Goal: Task Accomplishment & Management: Use online tool/utility

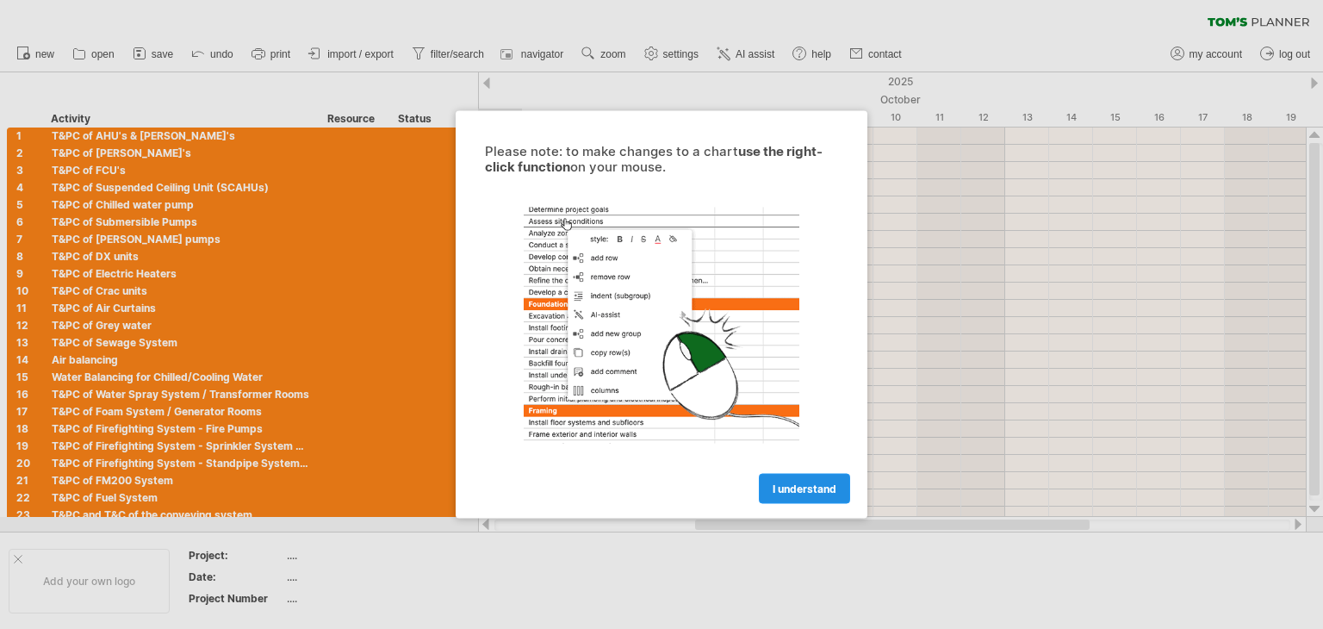
click at [787, 484] on span "I understand" at bounding box center [805, 488] width 64 height 13
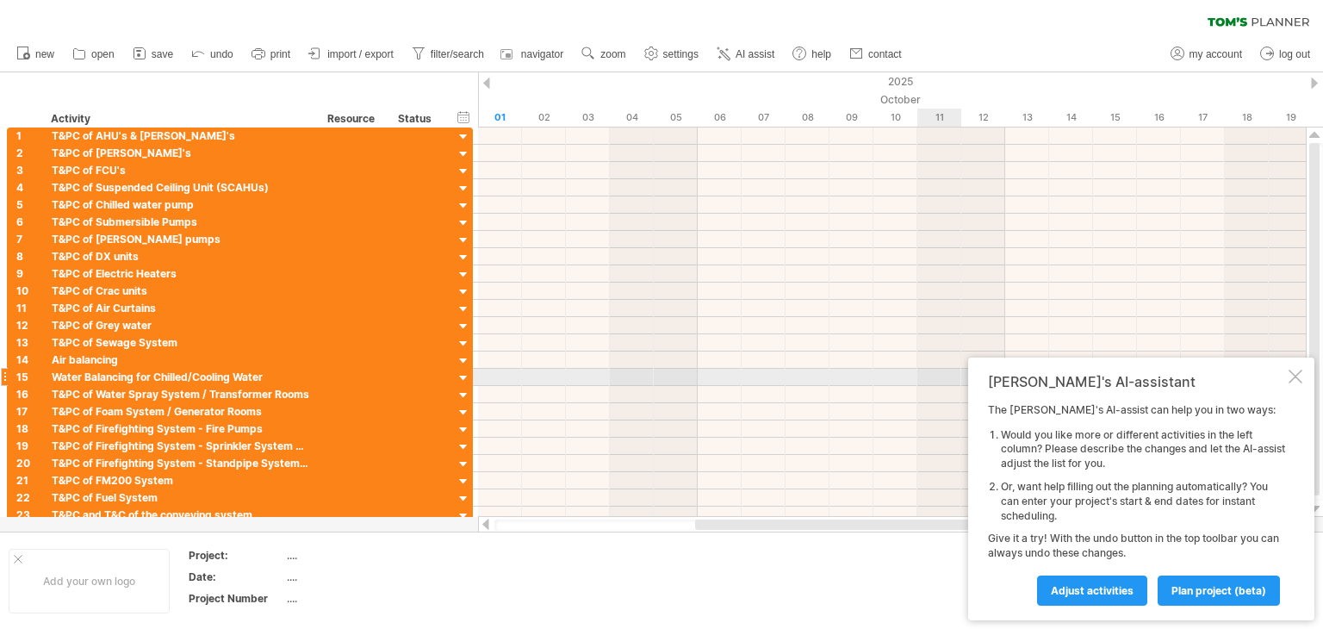
click at [1293, 377] on div at bounding box center [1296, 377] width 14 height 14
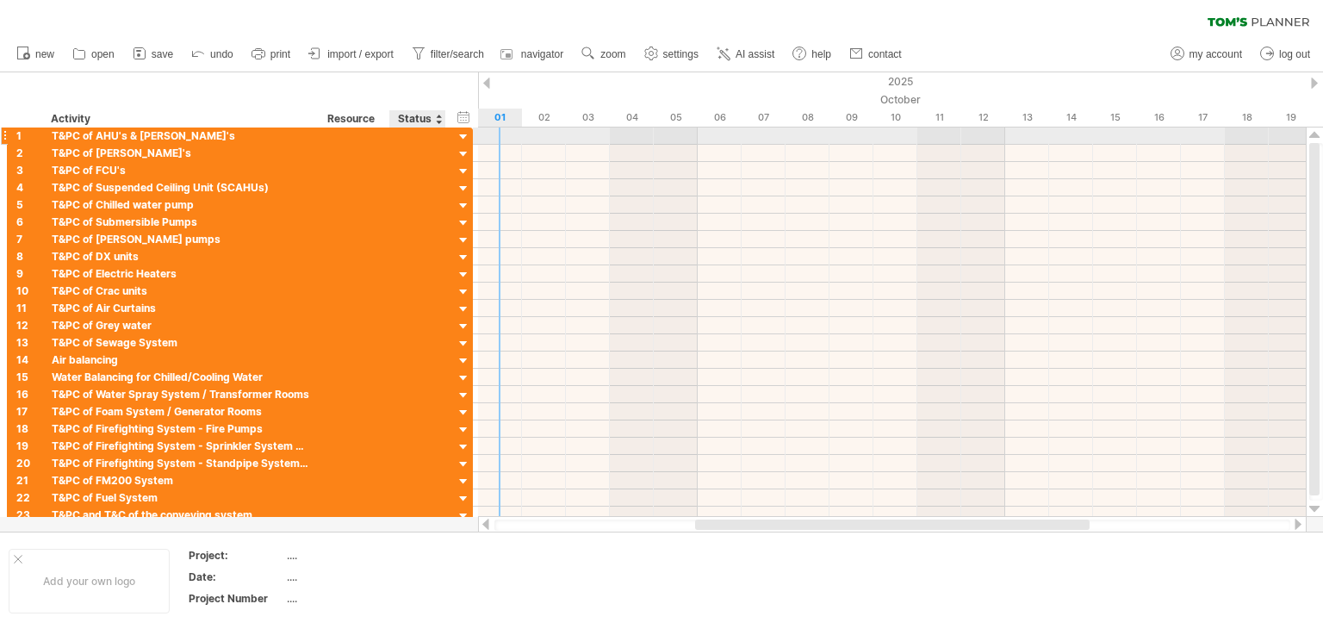
click at [462, 134] on div at bounding box center [464, 137] width 16 height 16
click at [462, 139] on div at bounding box center [464, 137] width 16 height 16
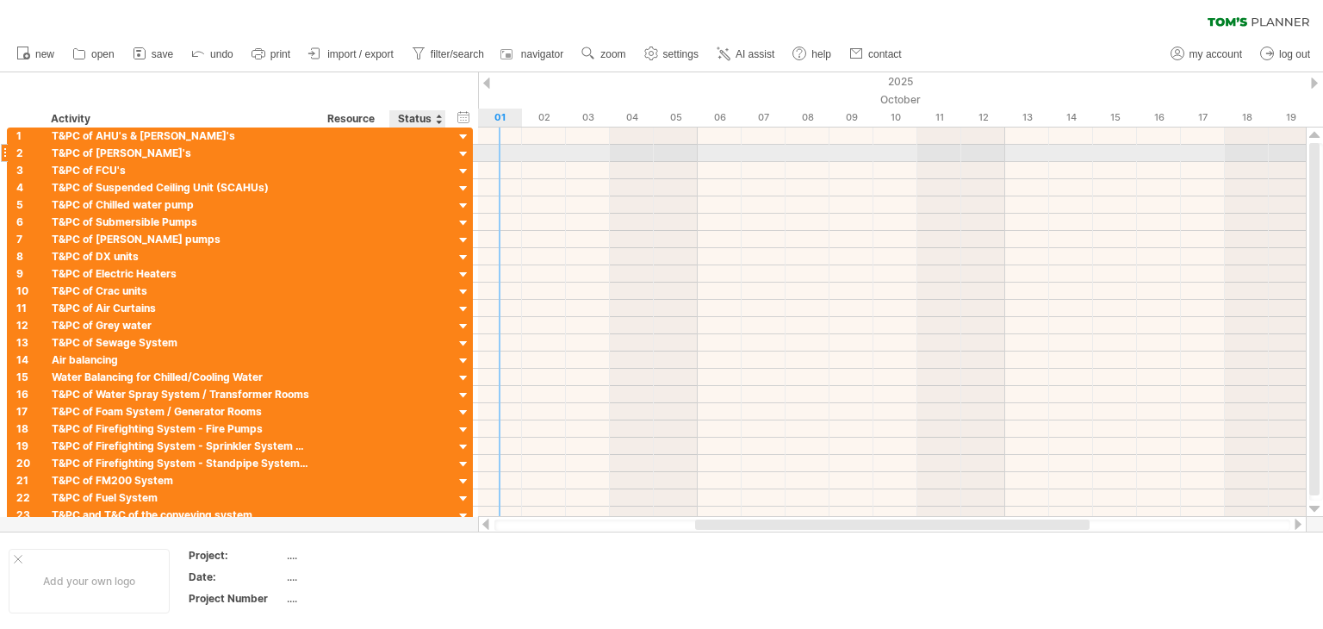
click at [463, 146] on div at bounding box center [464, 154] width 16 height 16
click at [463, 154] on div at bounding box center [464, 154] width 16 height 16
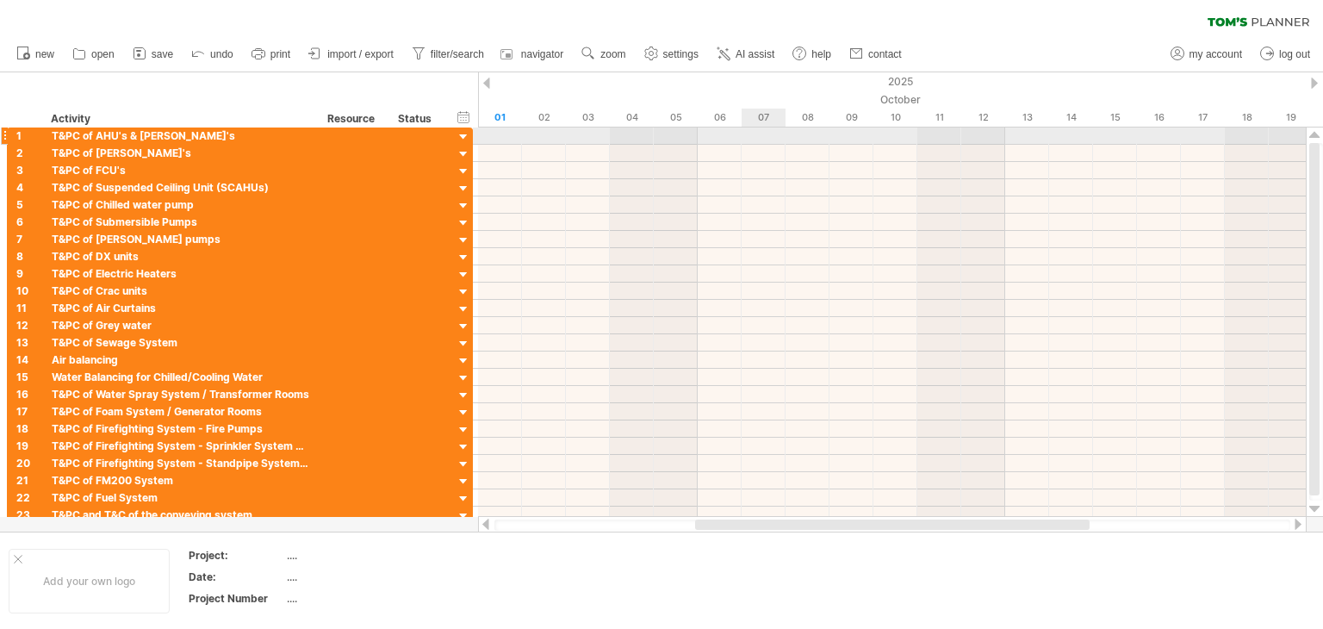
click at [775, 139] on div at bounding box center [892, 136] width 828 height 17
click at [770, 139] on div at bounding box center [892, 136] width 828 height 17
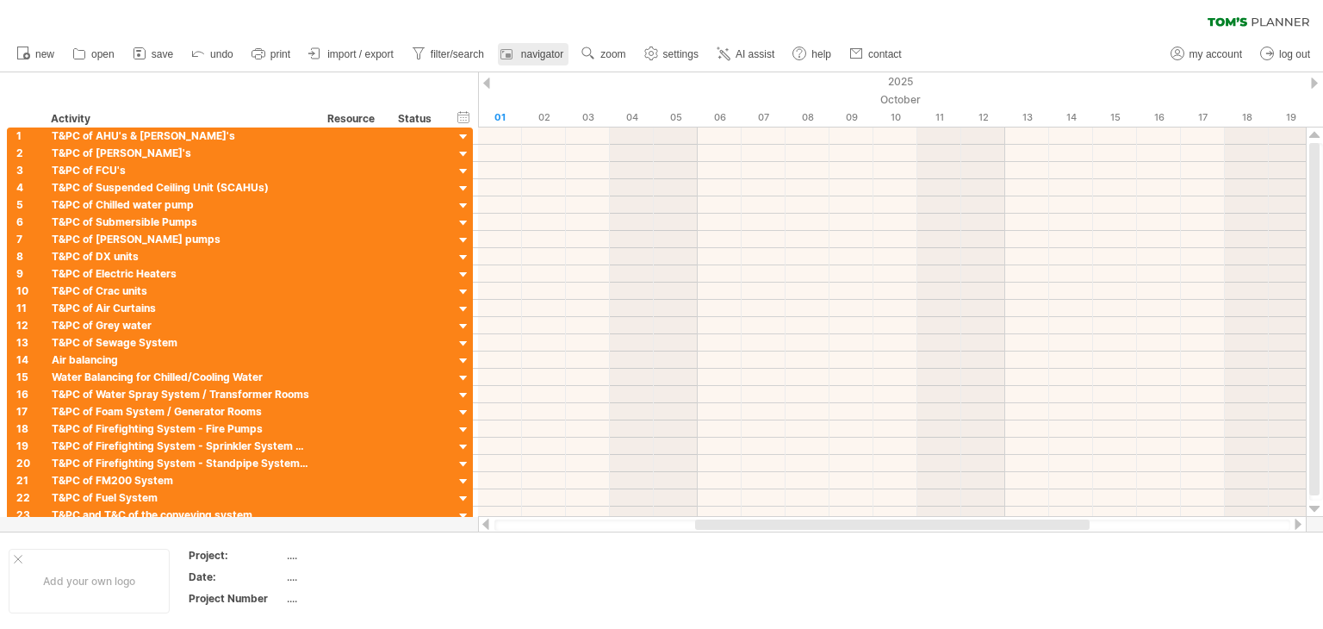
click at [541, 51] on span "navigator" at bounding box center [542, 54] width 42 height 12
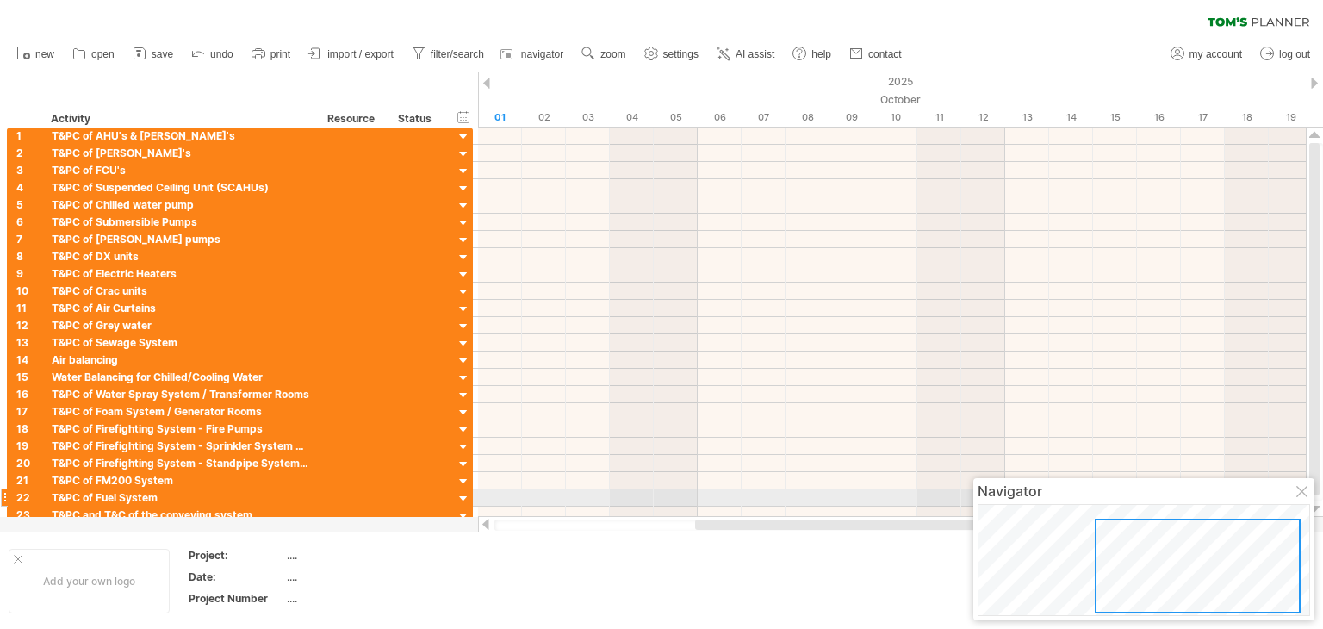
click at [1300, 491] on div at bounding box center [1304, 493] width 14 height 14
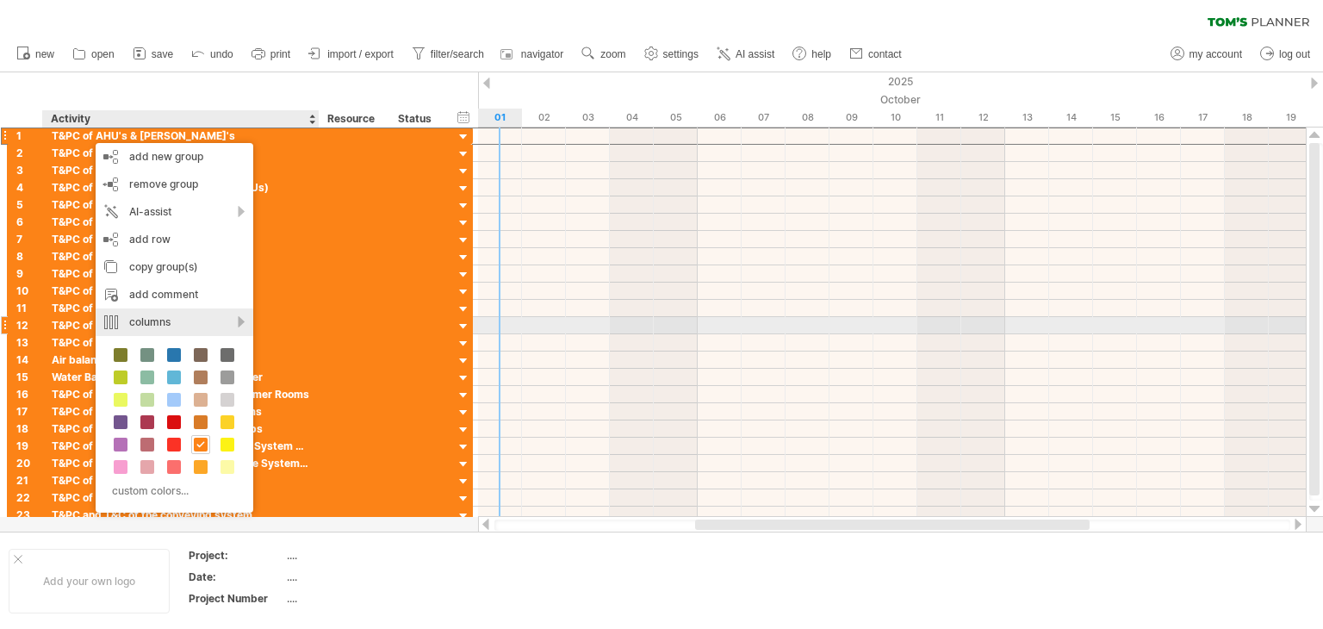
click at [205, 324] on div "columns" at bounding box center [175, 322] width 158 height 28
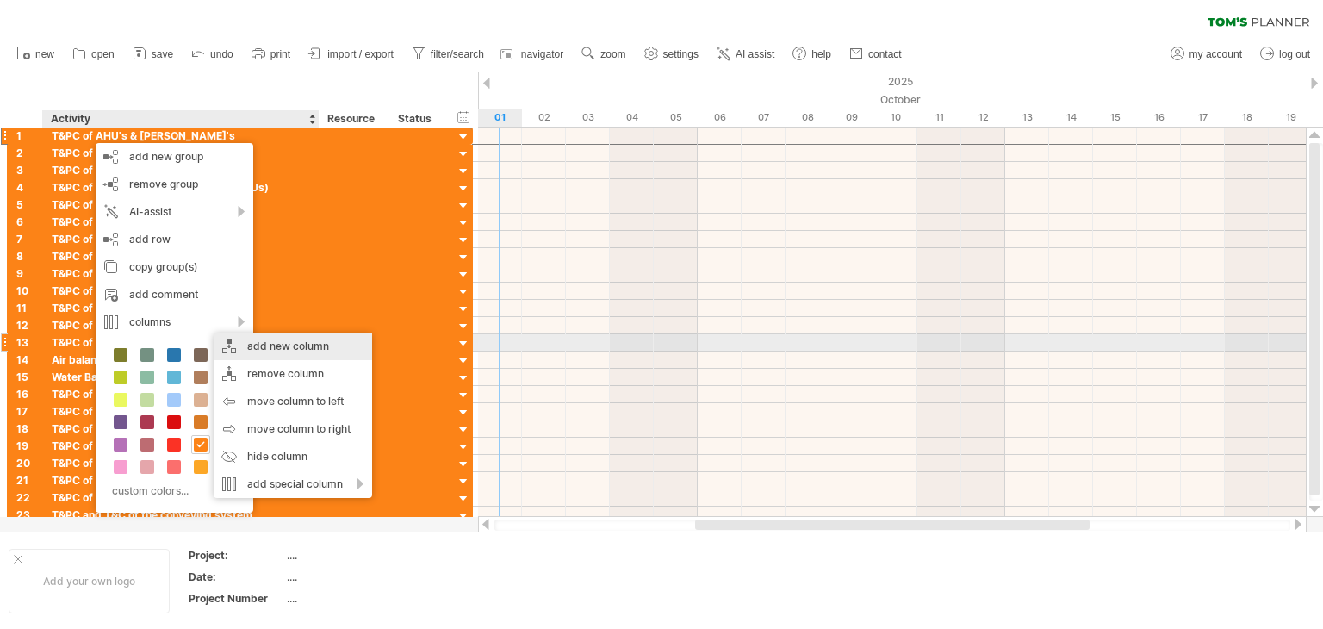
click at [263, 342] on div "add new column" at bounding box center [293, 347] width 159 height 28
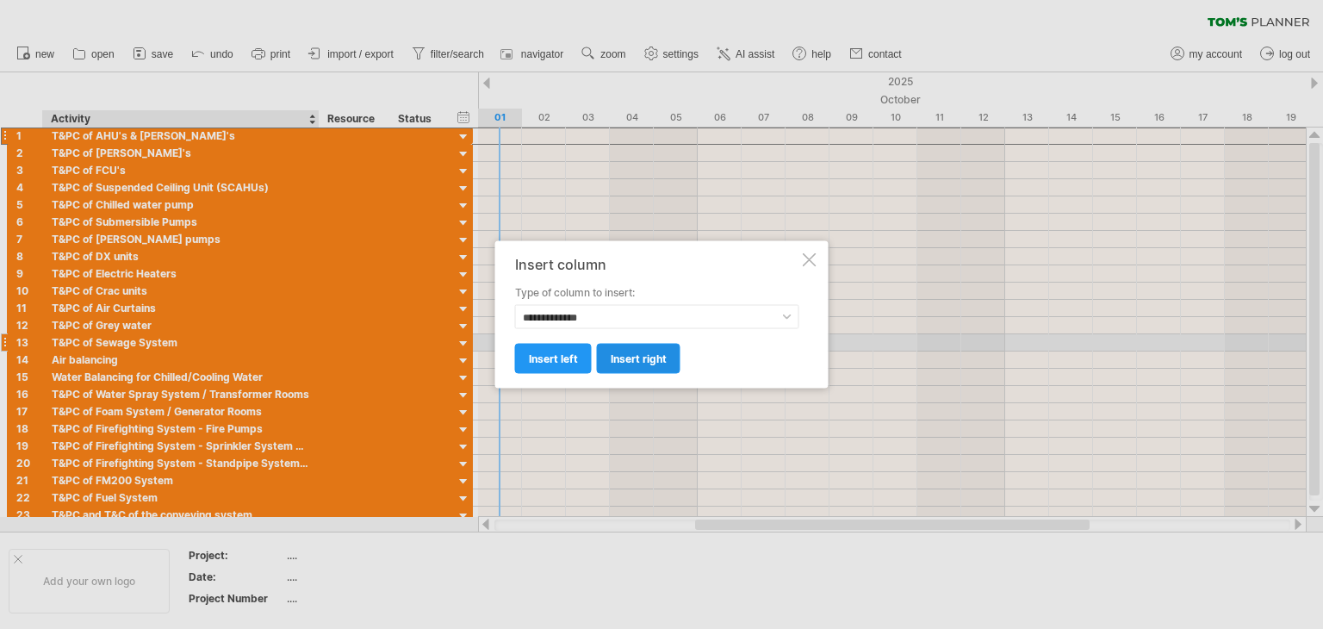
click at [640, 358] on span "insert right" at bounding box center [639, 358] width 56 height 13
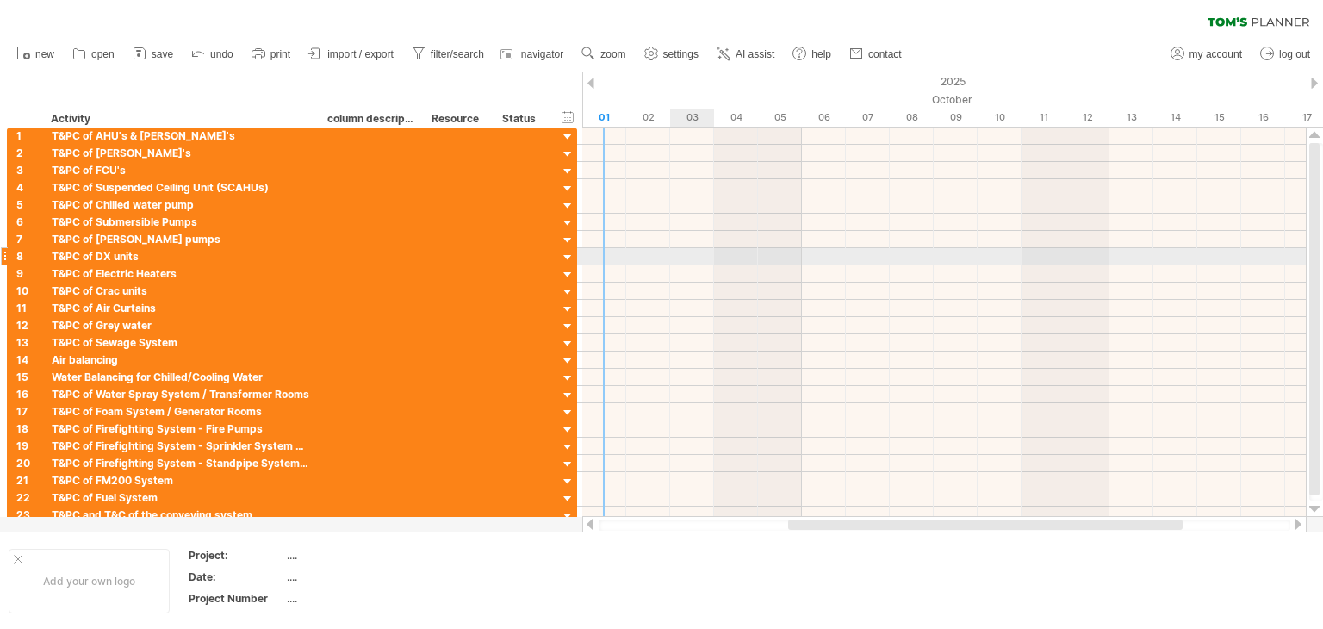
click at [694, 252] on div at bounding box center [944, 256] width 724 height 17
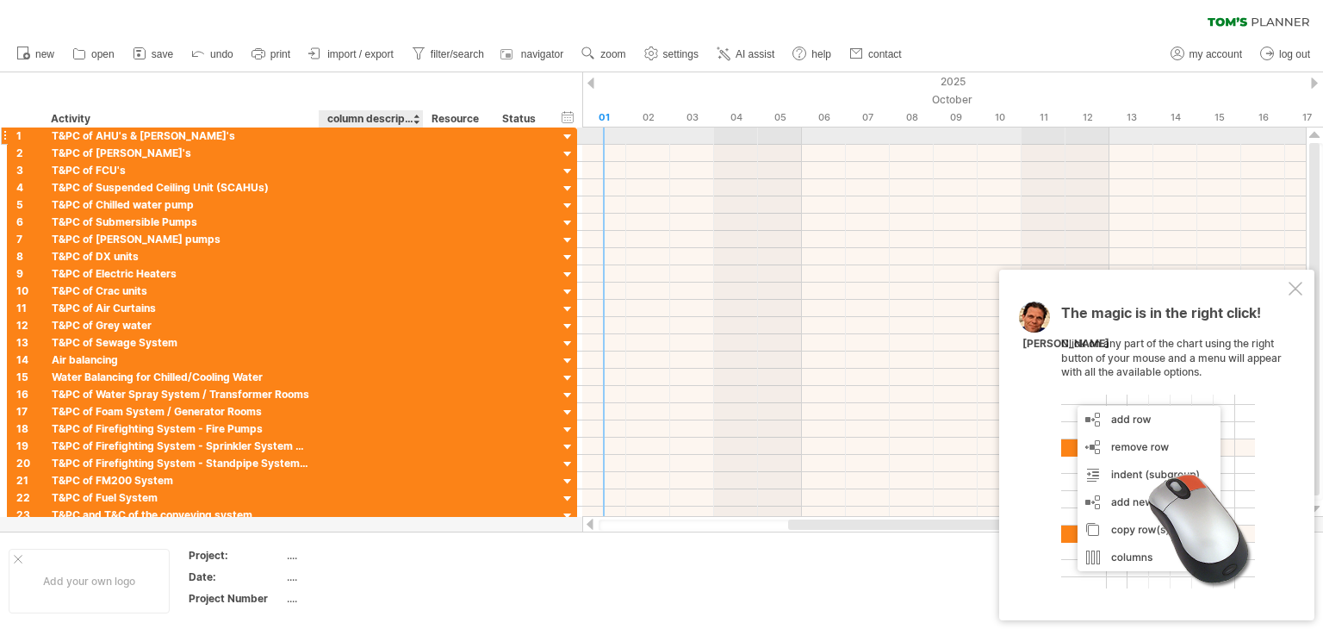
click at [364, 139] on div at bounding box center [371, 136] width 86 height 16
click at [462, 134] on div at bounding box center [458, 136] width 53 height 16
click at [531, 134] on div at bounding box center [522, 136] width 38 height 16
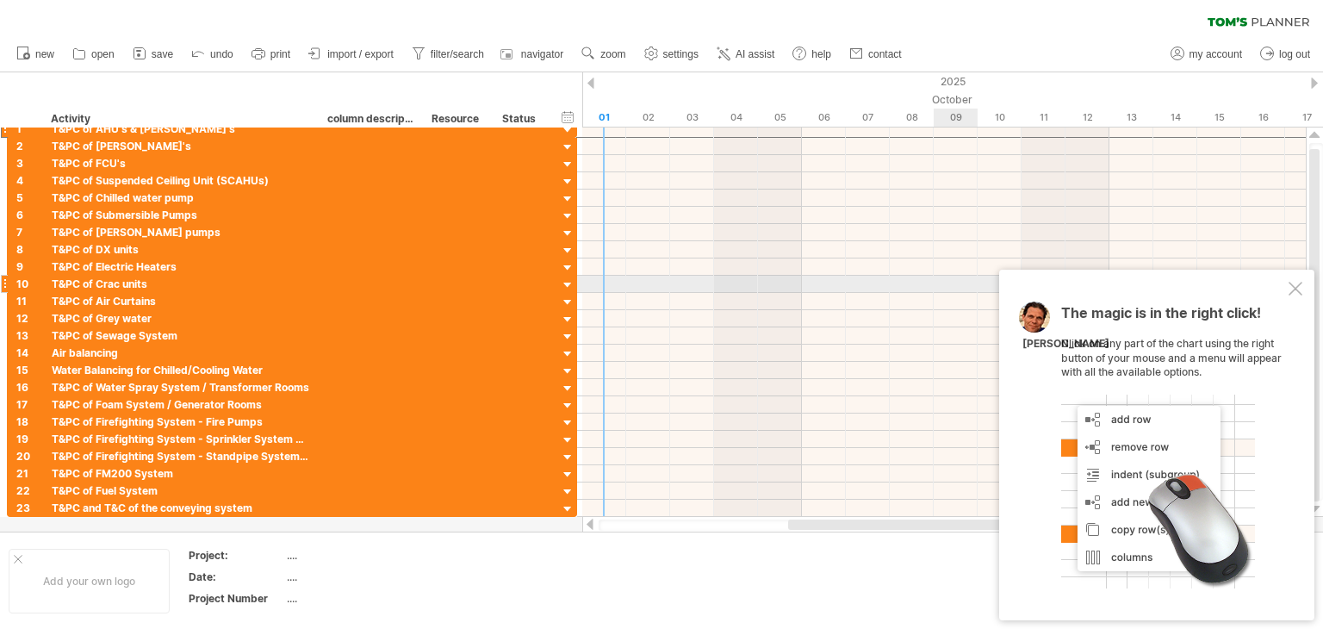
click at [1292, 289] on div at bounding box center [1296, 289] width 14 height 14
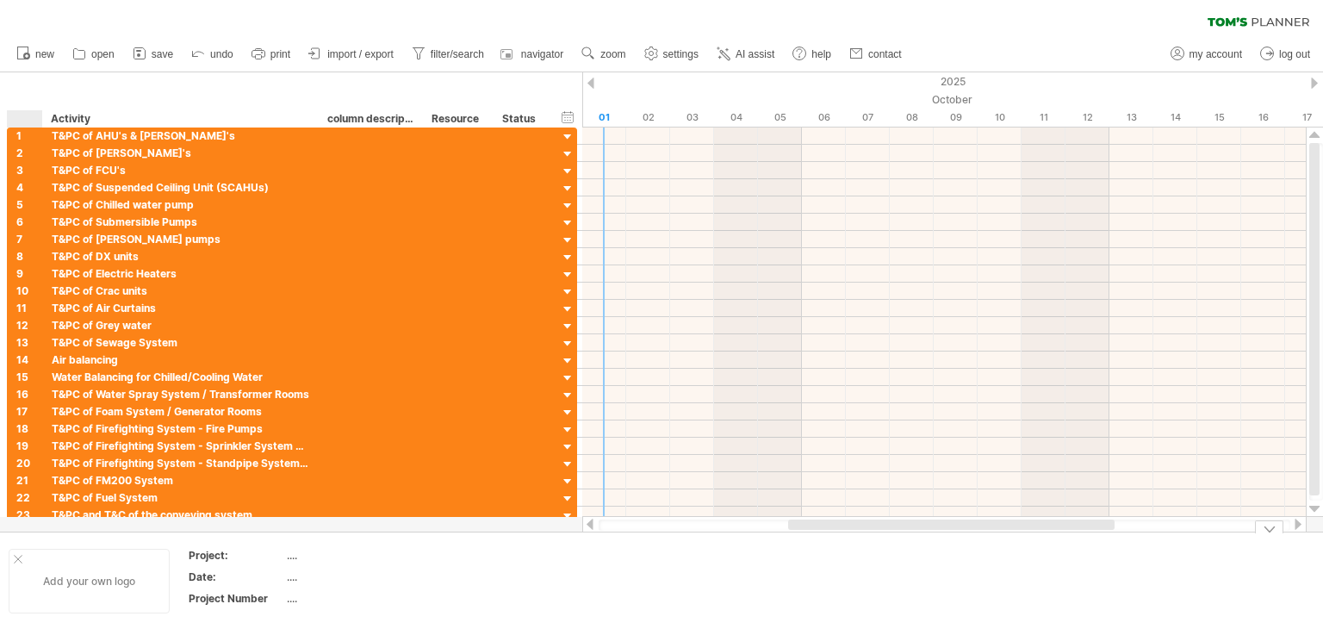
click at [16, 555] on div at bounding box center [18, 559] width 9 height 9
click at [737, 48] on span "AI assist" at bounding box center [755, 54] width 39 height 12
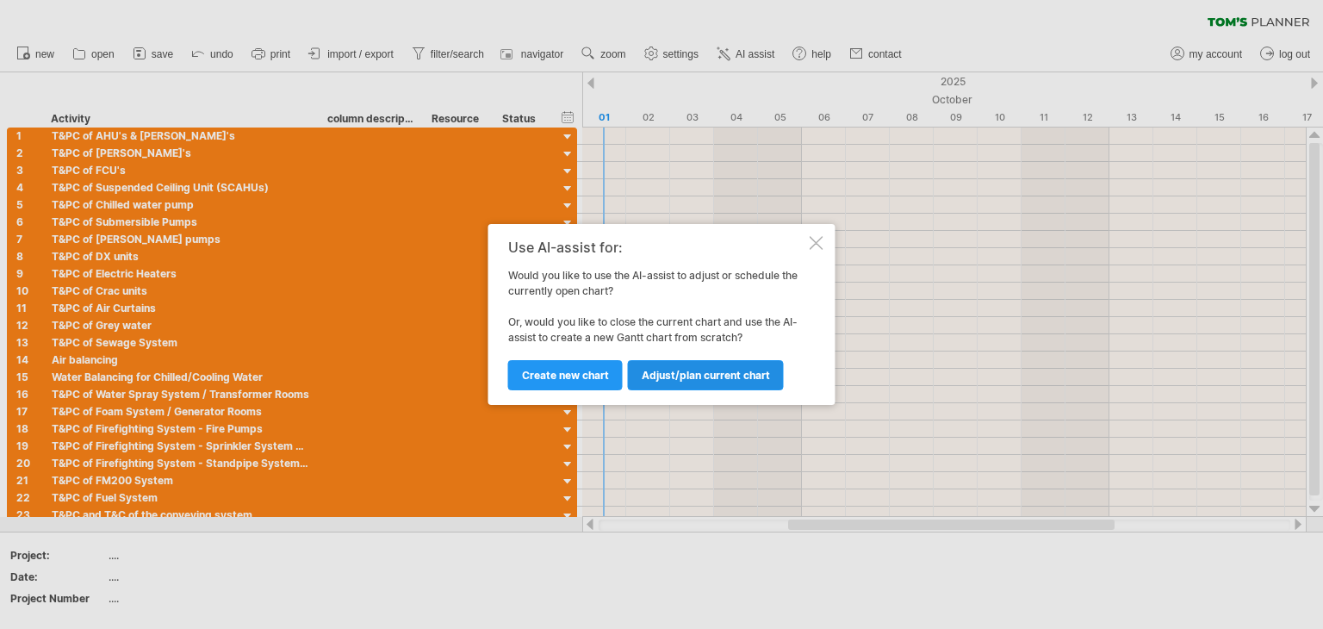
click at [744, 379] on span "Adjust/plan current chart" at bounding box center [706, 375] width 128 height 13
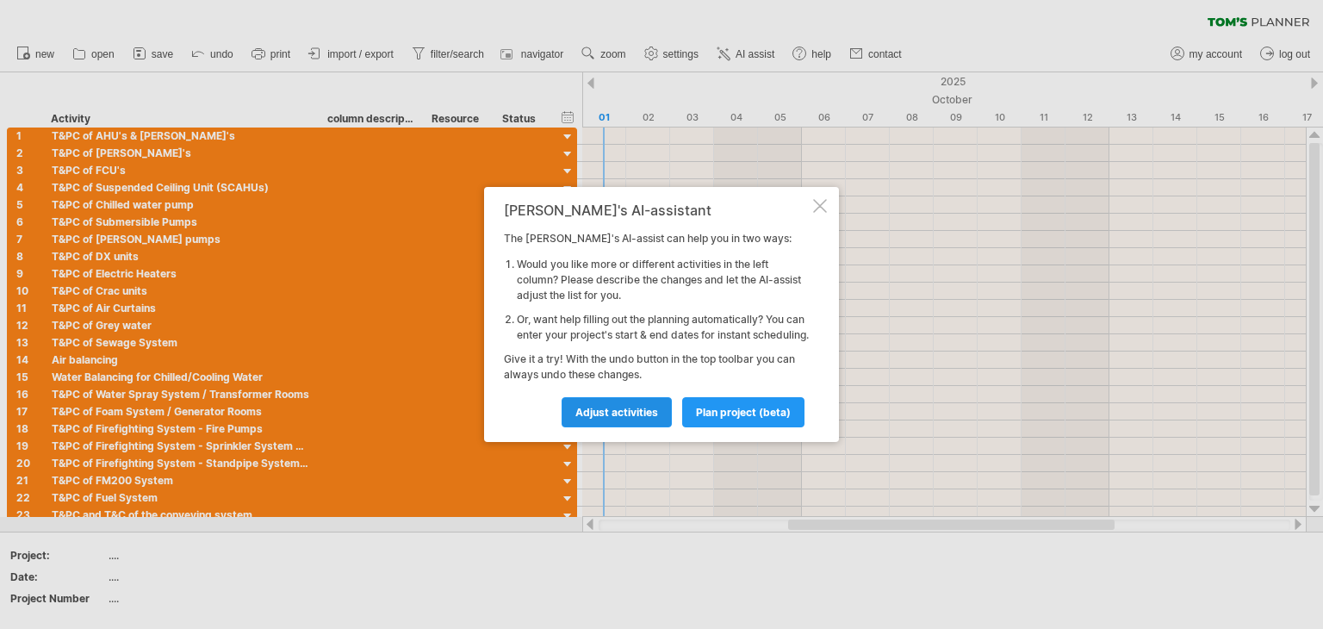
click at [595, 419] on span "Adjust activities" at bounding box center [616, 412] width 83 height 13
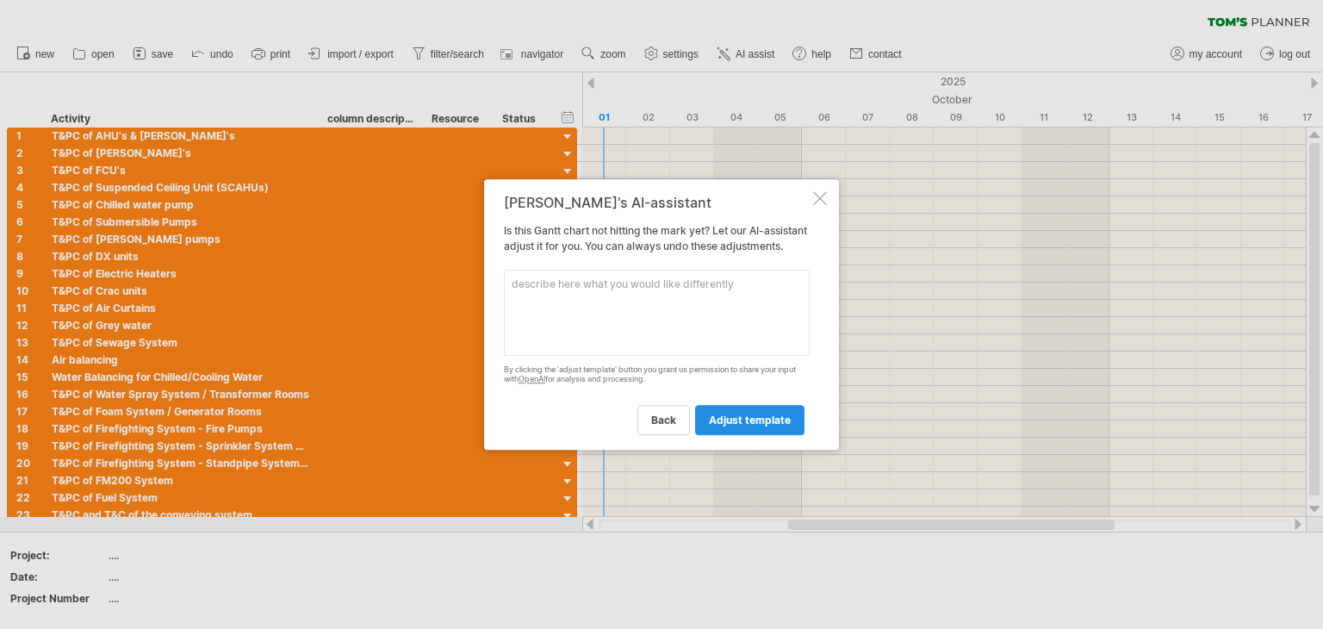
click at [727, 435] on link "adjust template" at bounding box center [749, 420] width 109 height 30
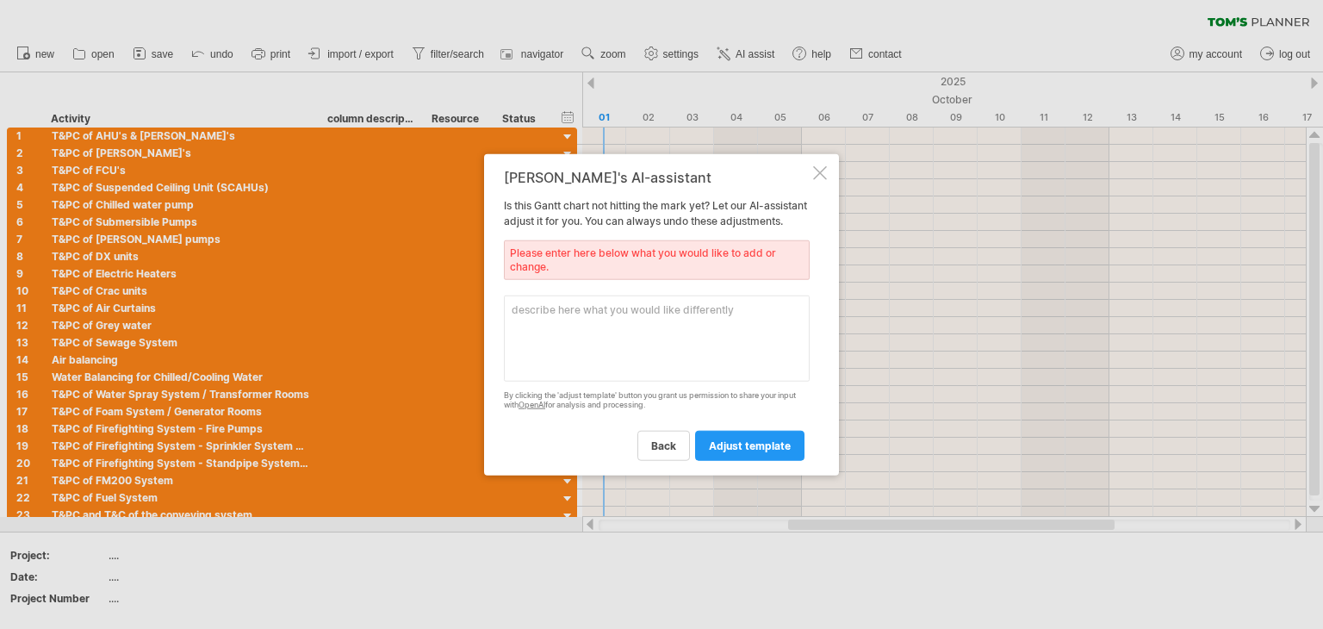
click at [822, 166] on div at bounding box center [820, 173] width 14 height 14
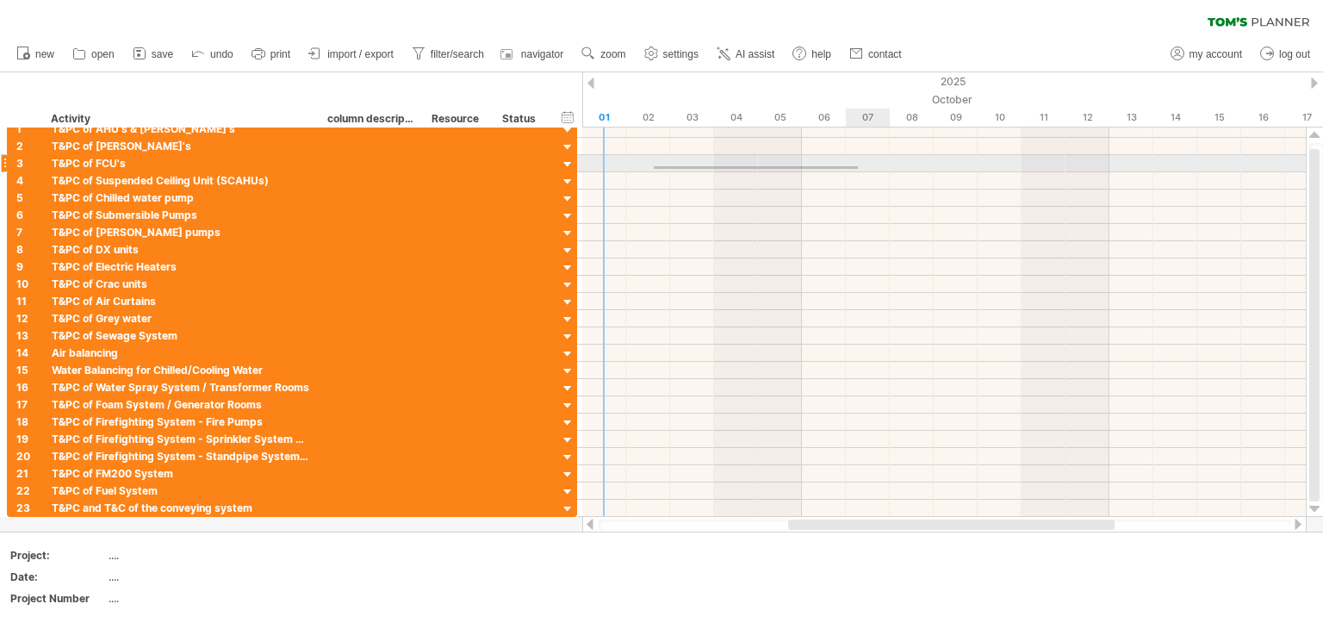
drag, startPoint x: 654, startPoint y: 166, endPoint x: 874, endPoint y: 170, distance: 220.6
click at [874, 170] on div at bounding box center [944, 163] width 724 height 17
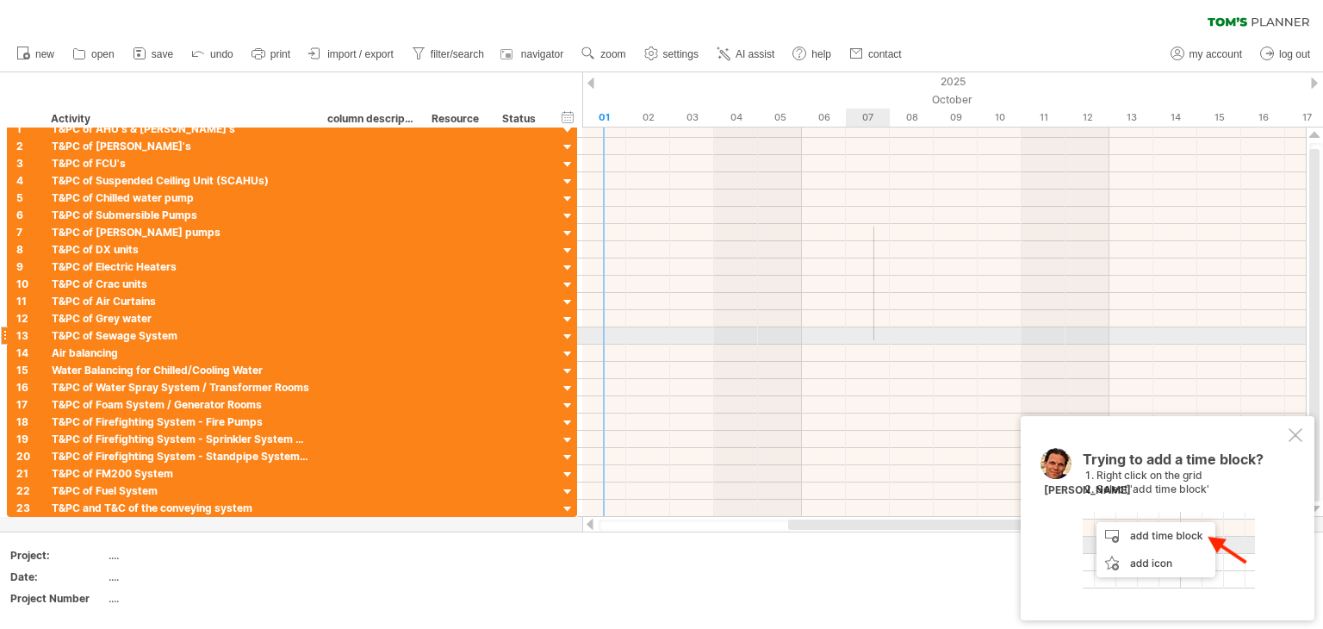
drag, startPoint x: 874, startPoint y: 227, endPoint x: 874, endPoint y: 343, distance: 116.3
click at [874, 343] on div at bounding box center [944, 319] width 724 height 396
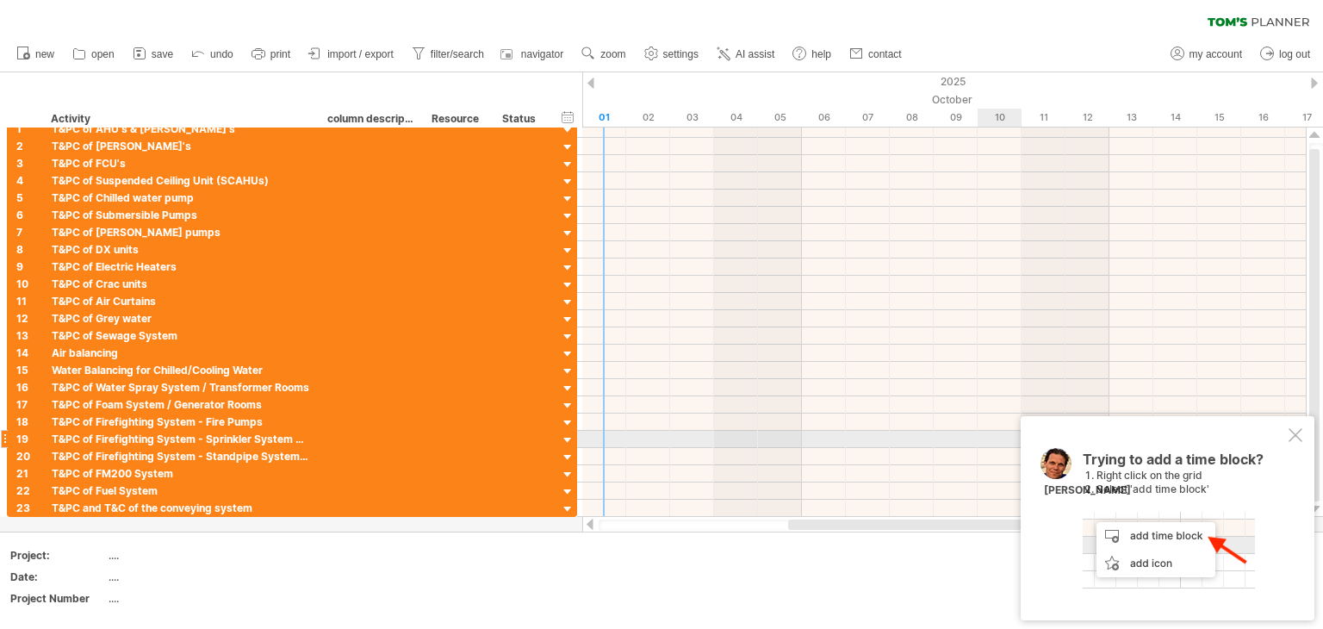
click at [1299, 439] on div at bounding box center [1296, 435] width 14 height 14
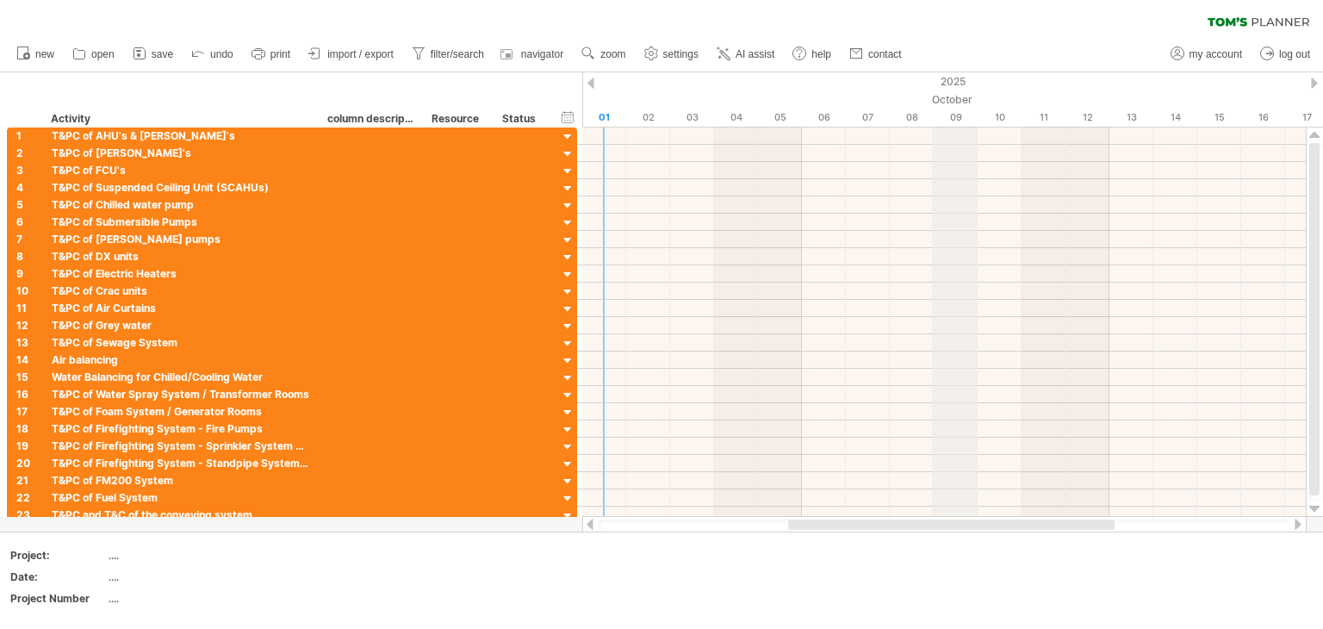
click at [954, 122] on div "09" at bounding box center [956, 118] width 44 height 18
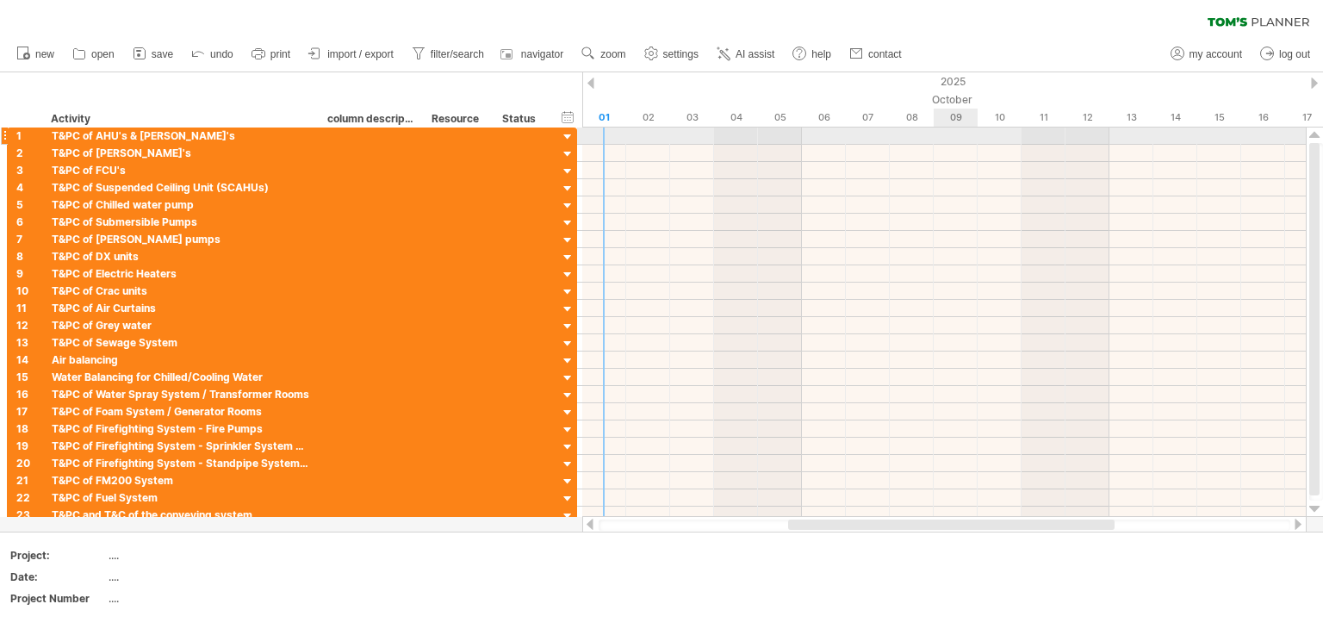
click at [957, 137] on div at bounding box center [944, 136] width 724 height 17
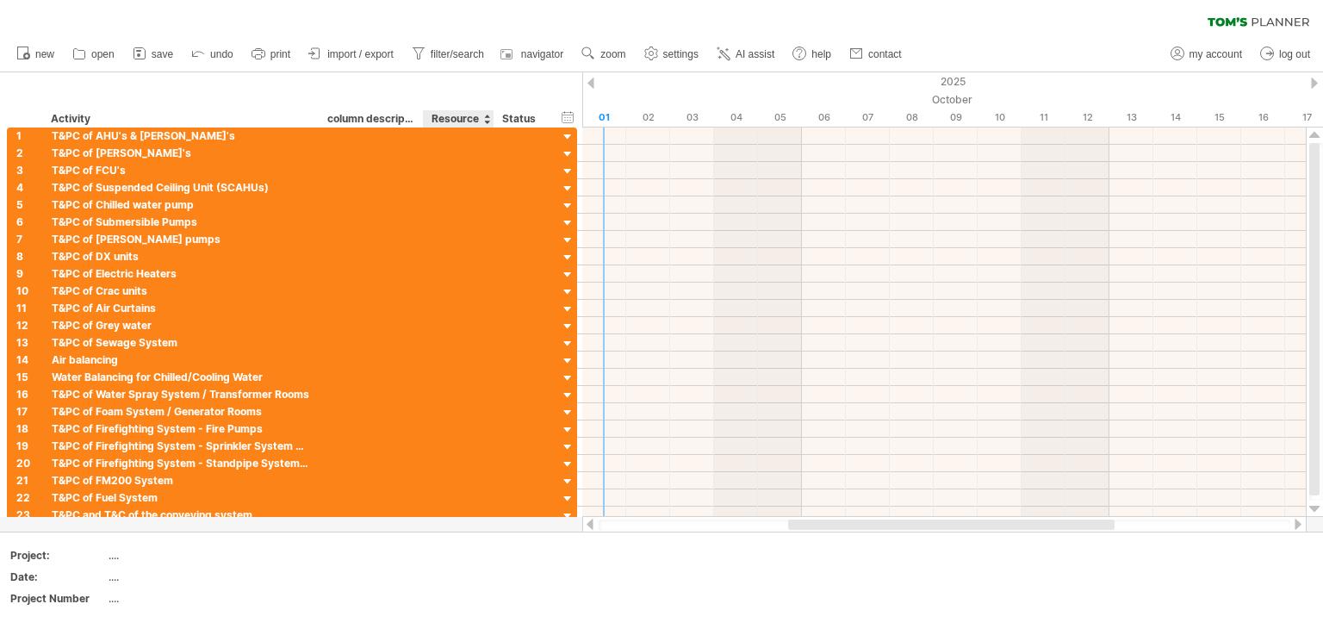
click at [465, 122] on div "Resource" at bounding box center [458, 118] width 53 height 17
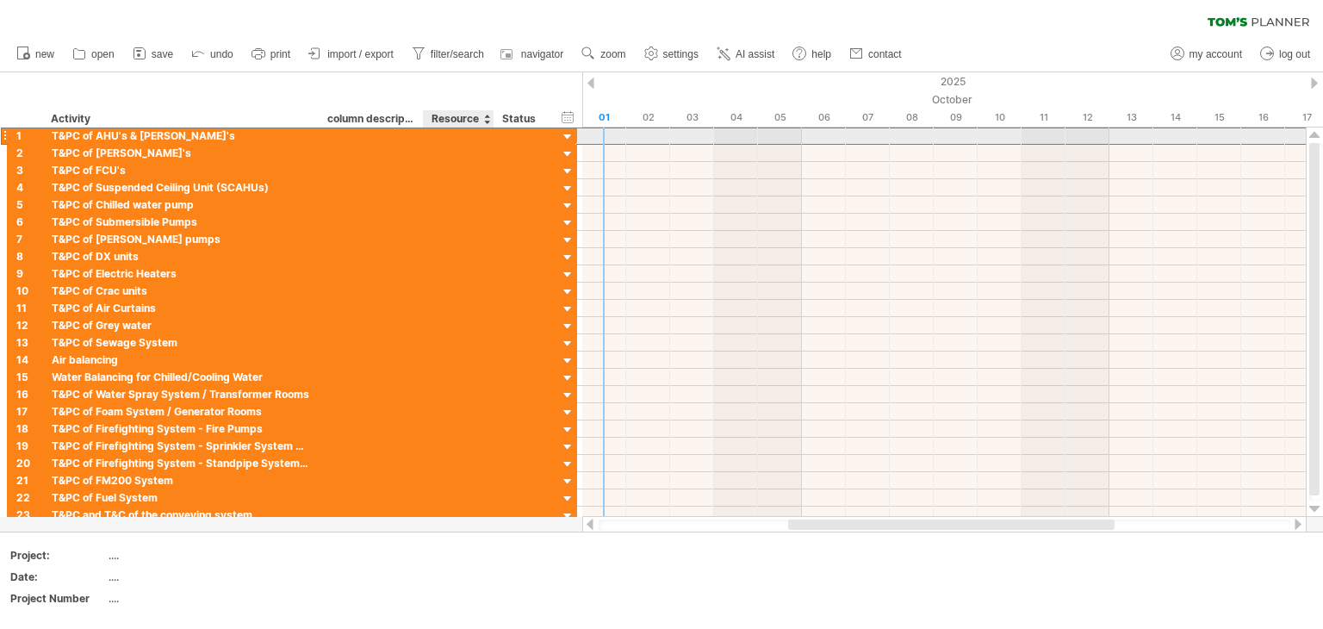
click at [472, 140] on div at bounding box center [458, 136] width 53 height 16
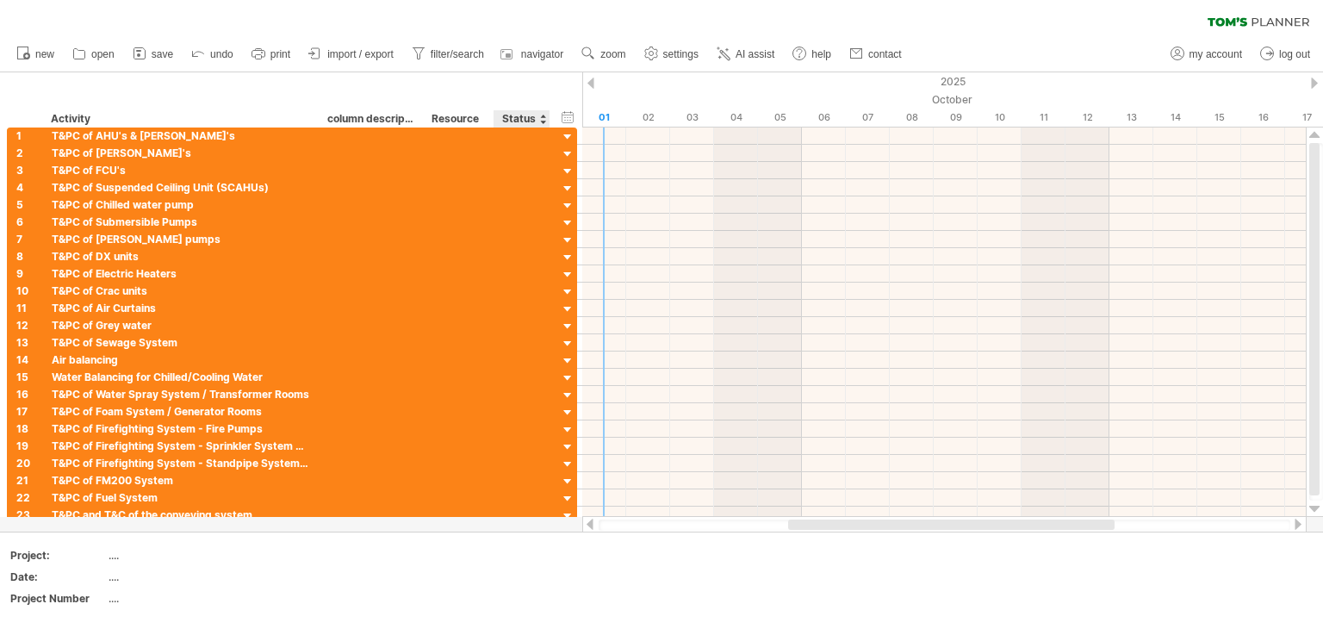
click at [520, 115] on div "Status" at bounding box center [521, 118] width 38 height 17
click at [380, 116] on div "column description" at bounding box center [370, 118] width 86 height 17
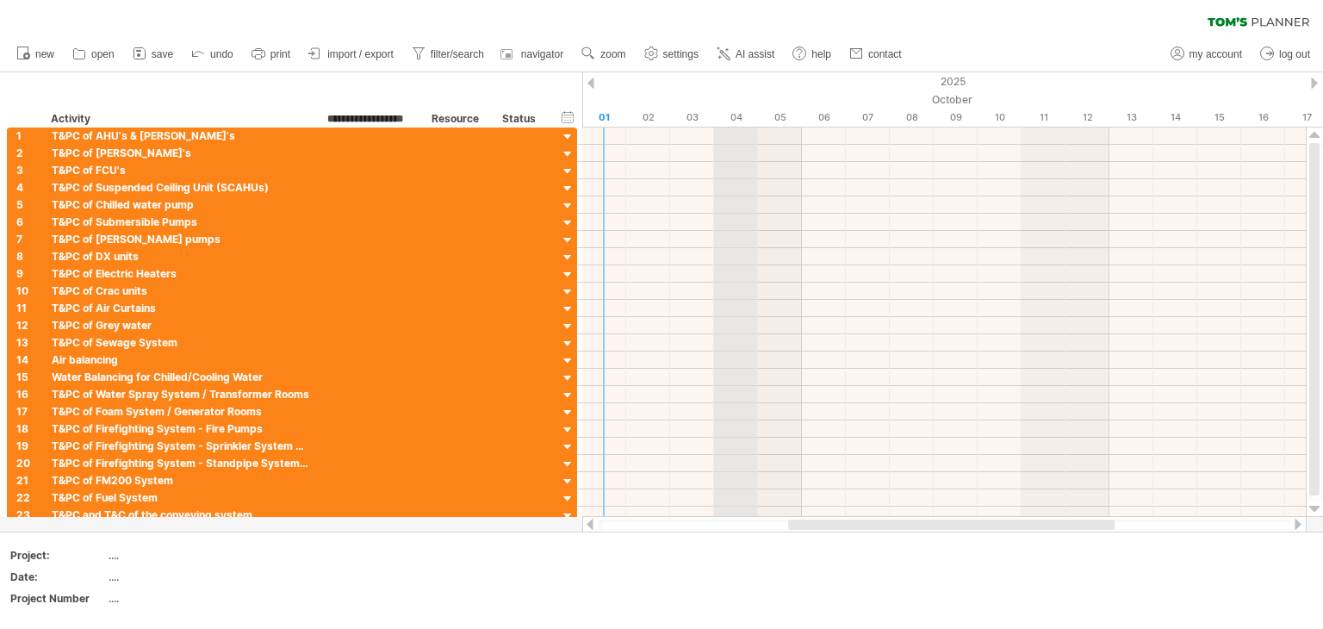
click at [747, 118] on div "04" at bounding box center [736, 118] width 44 height 18
click at [726, 116] on div "04" at bounding box center [736, 118] width 44 height 18
drag, startPoint x: 726, startPoint y: 116, endPoint x: 727, endPoint y: 130, distance: 13.8
click at [726, 117] on div "04" at bounding box center [736, 118] width 44 height 18
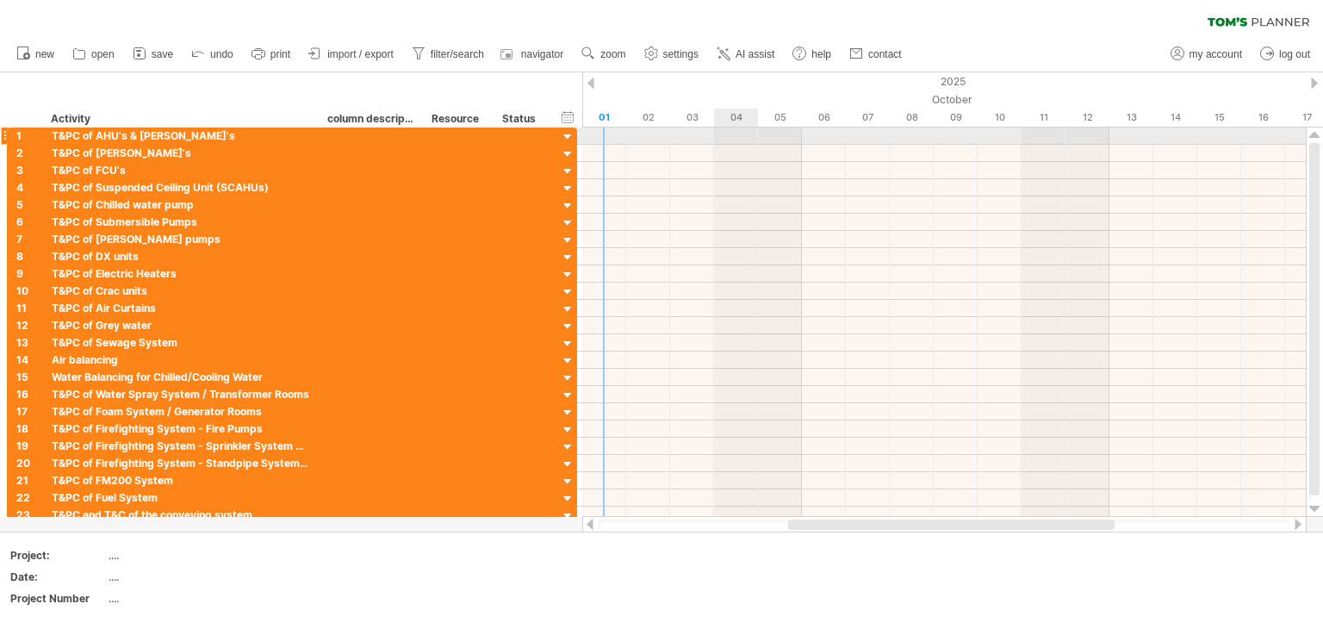
click at [727, 130] on div at bounding box center [944, 136] width 724 height 17
click at [731, 133] on div at bounding box center [944, 136] width 724 height 17
click at [731, 135] on div at bounding box center [944, 136] width 724 height 17
click at [731, 137] on div at bounding box center [944, 136] width 724 height 17
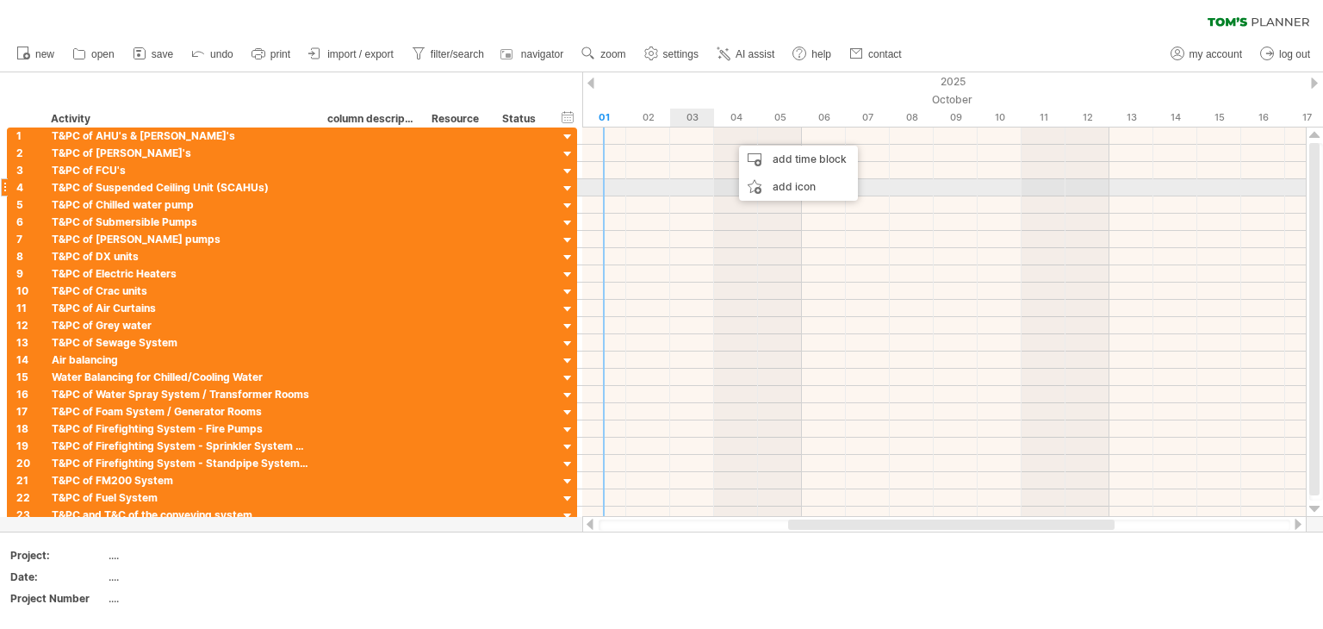
click at [709, 196] on div at bounding box center [944, 204] width 724 height 17
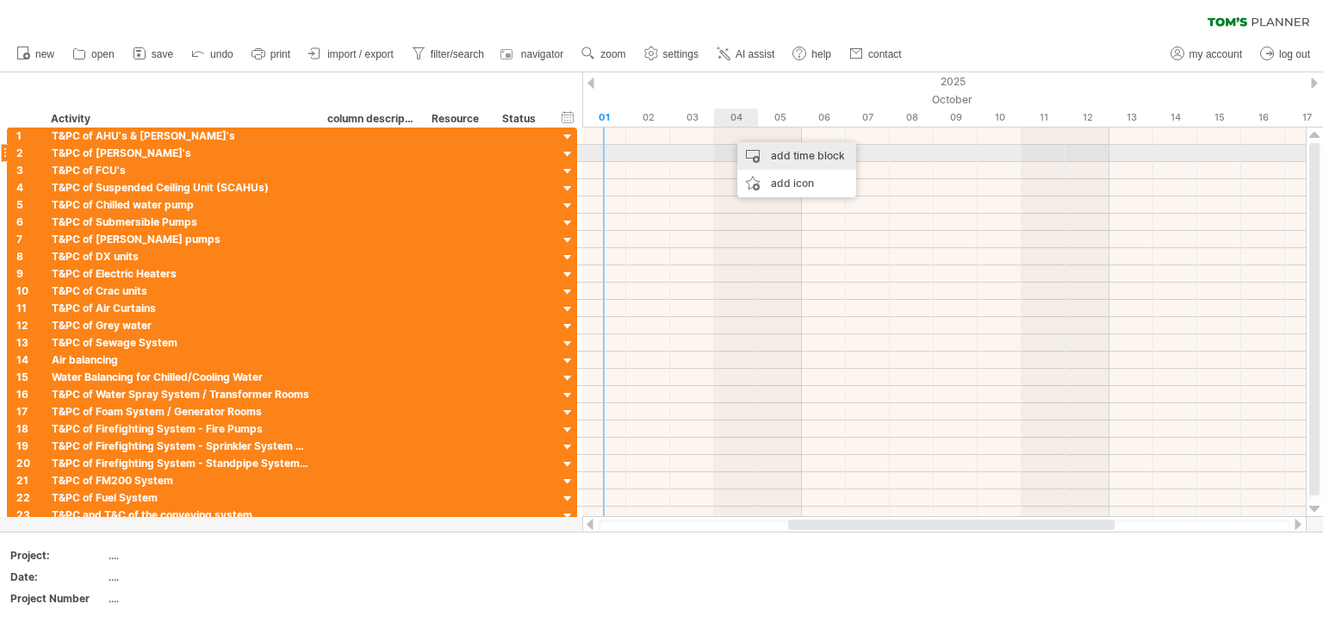
click at [761, 149] on div "add time block" at bounding box center [796, 156] width 119 height 28
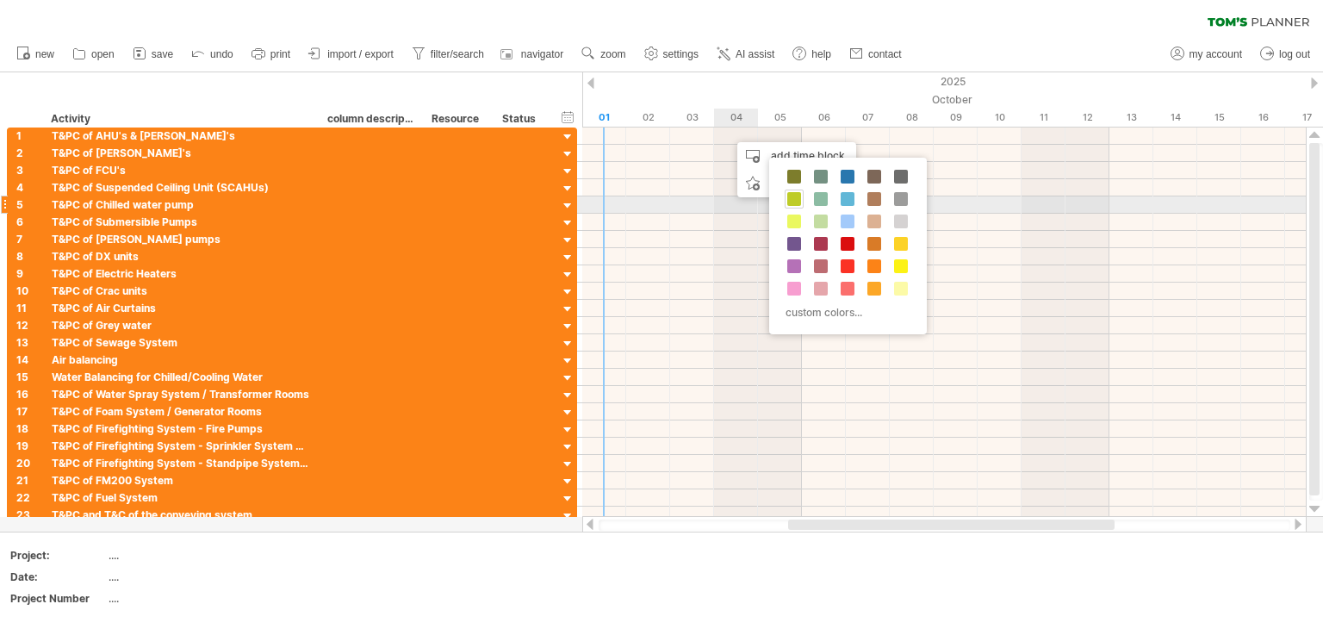
click at [794, 197] on span at bounding box center [794, 199] width 14 height 14
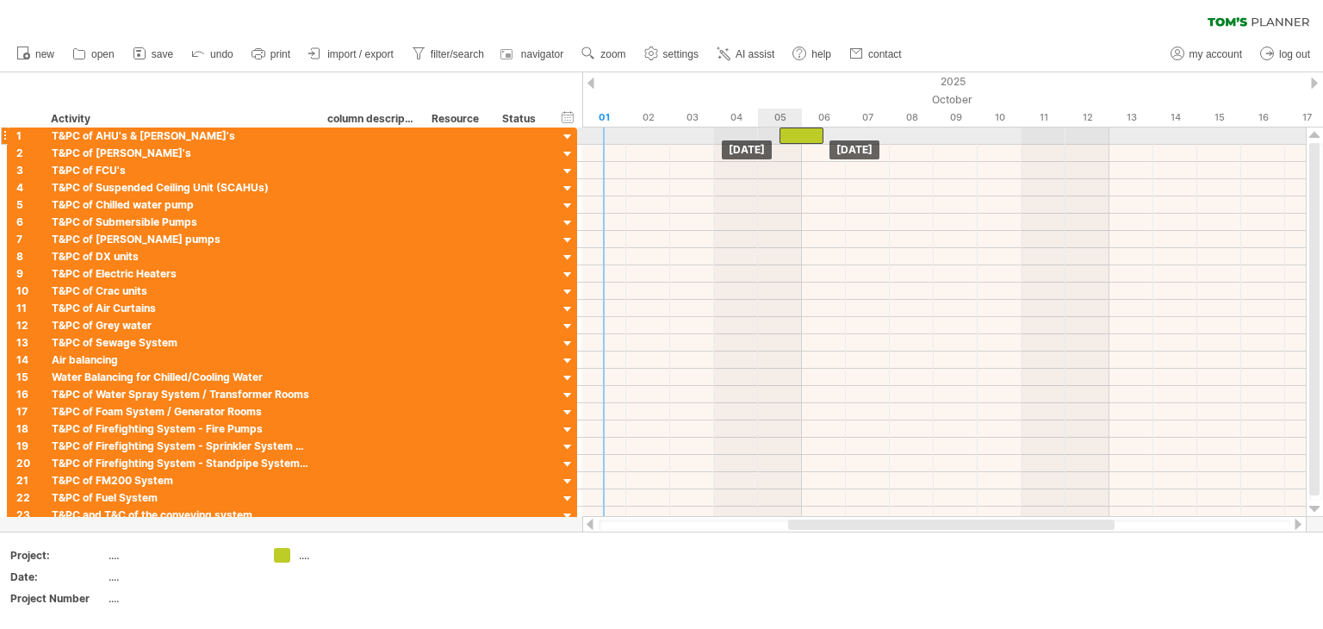
drag, startPoint x: 764, startPoint y: 137, endPoint x: 800, endPoint y: 137, distance: 36.2
click at [800, 137] on div at bounding box center [802, 136] width 44 height 16
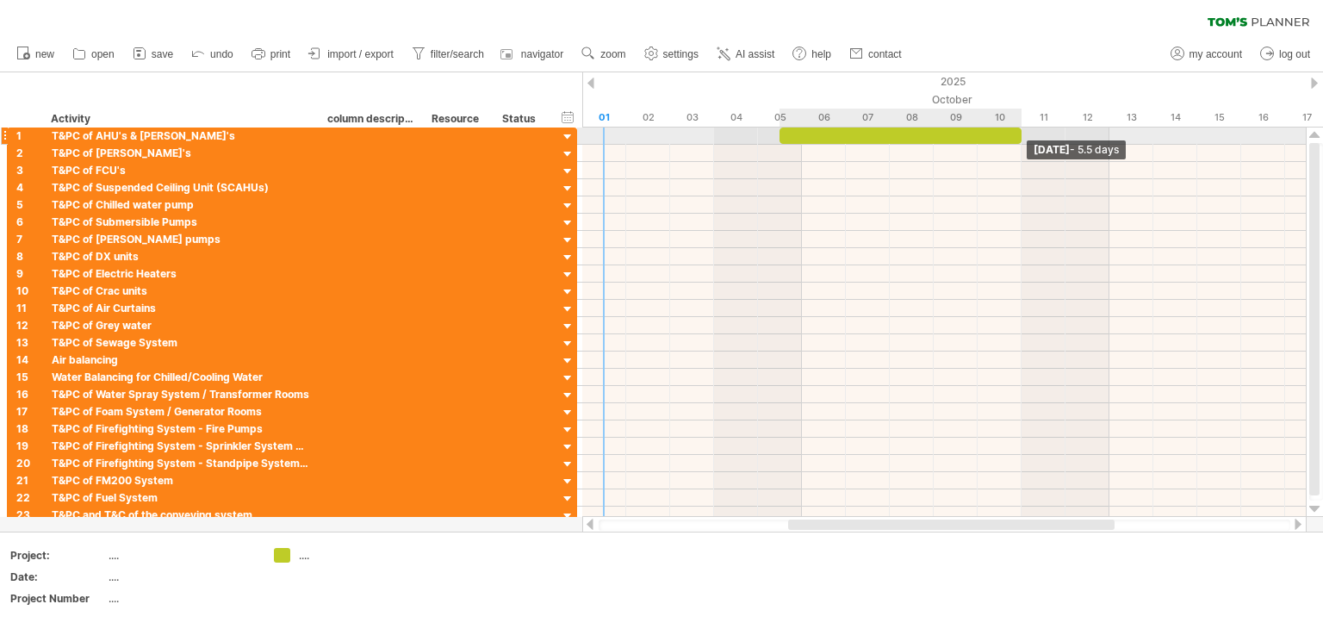
drag, startPoint x: 824, startPoint y: 133, endPoint x: 1013, endPoint y: 128, distance: 188.7
click at [1013, 128] on div at bounding box center [901, 136] width 242 height 16
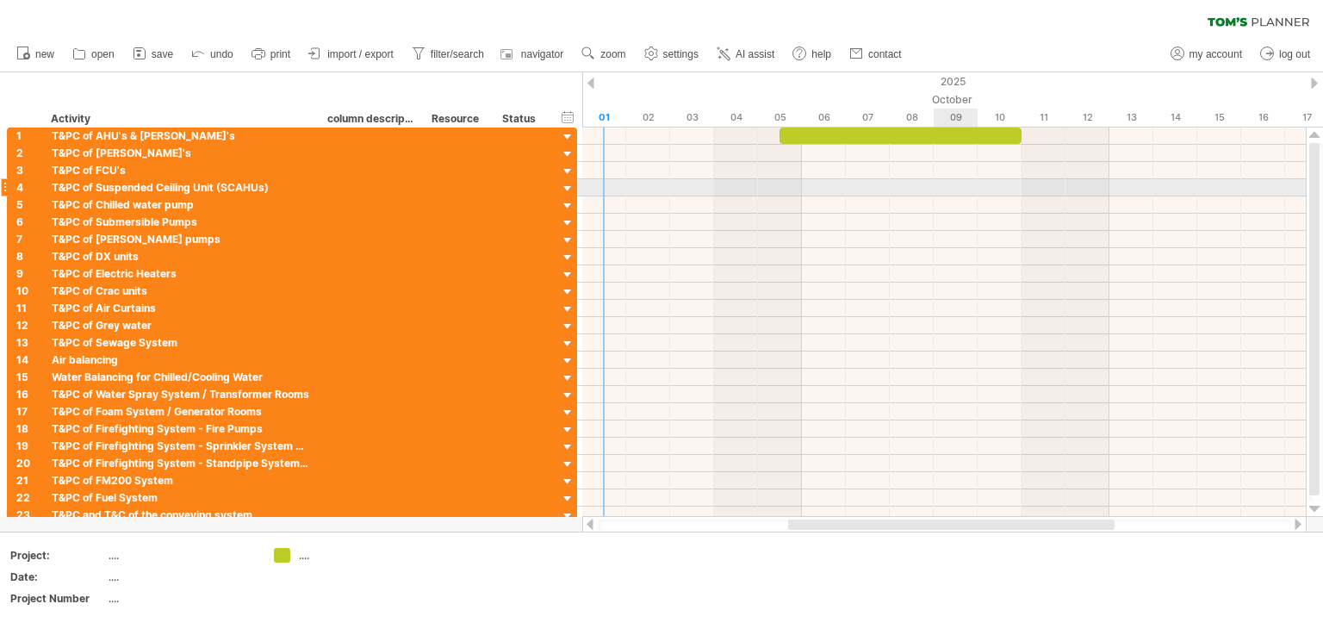
click at [950, 211] on div at bounding box center [944, 204] width 724 height 17
